Goal: Task Accomplishment & Management: Use online tool/utility

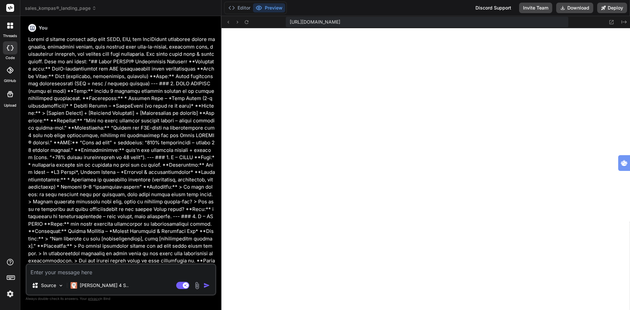
scroll to position [287, 0]
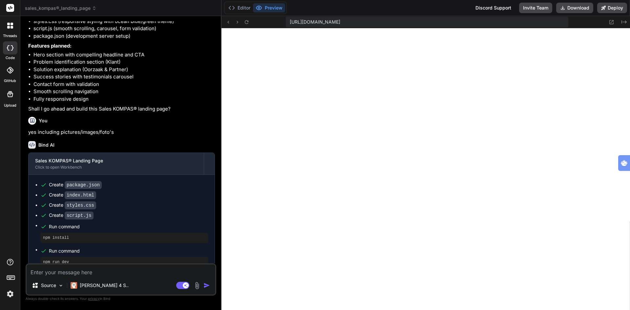
click at [272, 8] on button "Preview" at bounding box center [269, 7] width 32 height 9
click at [247, 23] on icon at bounding box center [246, 22] width 4 height 4
click at [46, 284] on p "Source" at bounding box center [48, 285] width 15 height 7
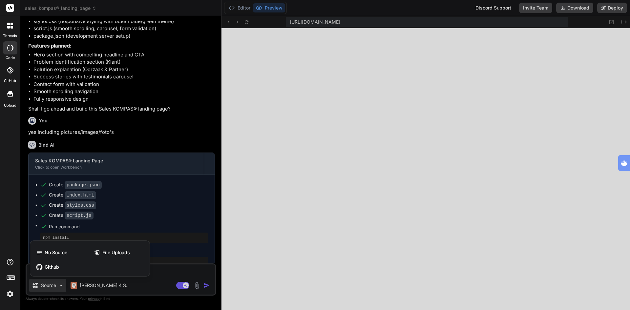
click at [44, 286] on div at bounding box center [315, 155] width 630 height 310
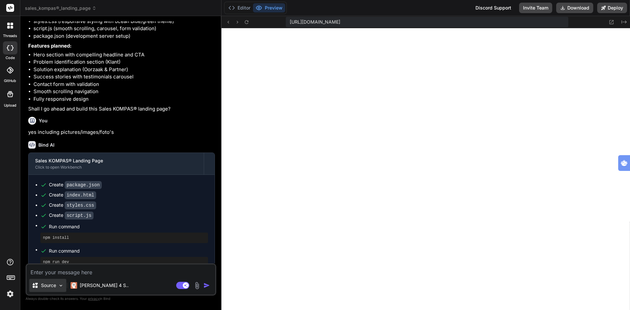
click at [48, 288] on p "Source" at bounding box center [48, 285] width 15 height 7
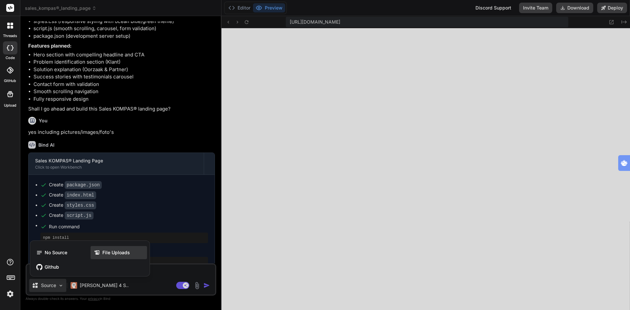
click at [121, 251] on span "File Uploads" at bounding box center [116, 252] width 28 height 7
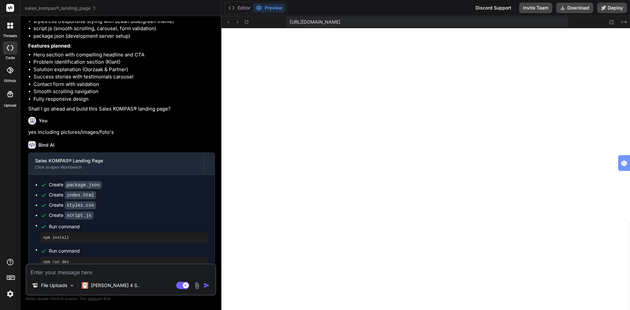
click at [198, 285] on img at bounding box center [197, 286] width 8 height 8
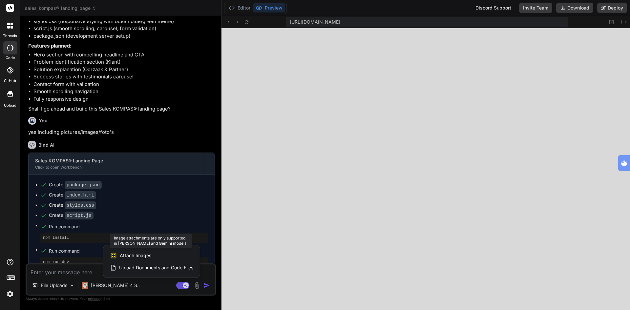
click at [133, 255] on span "Attach Images" at bounding box center [136, 255] width 32 height 7
click at [126, 256] on span "Attach Images" at bounding box center [136, 255] width 32 height 7
click at [131, 267] on span "Upload Documents and Code Files" at bounding box center [156, 268] width 74 height 7
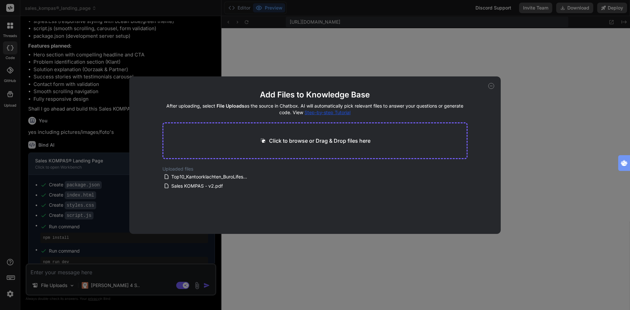
click at [287, 176] on div "Uploaded files Top10_Kantoorklachten_BuroLifestyle.pdf Sales KOMPAS - v2.pdf" at bounding box center [315, 178] width 306 height 25
click at [491, 87] on icon at bounding box center [491, 86] width 6 height 6
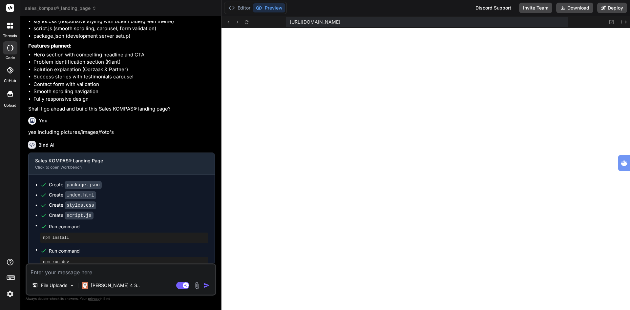
click at [9, 97] on icon at bounding box center [10, 94] width 8 height 8
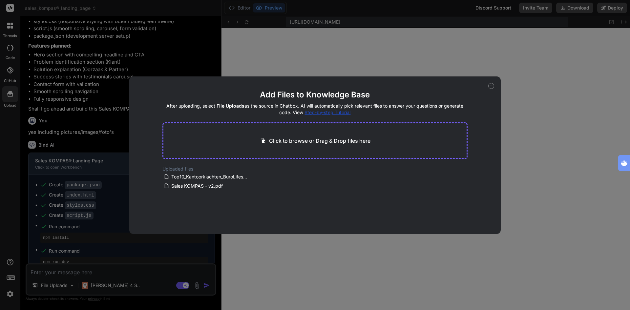
click at [491, 85] on icon at bounding box center [491, 86] width 6 height 6
type textarea "x"
